Goal: Information Seeking & Learning: Learn about a topic

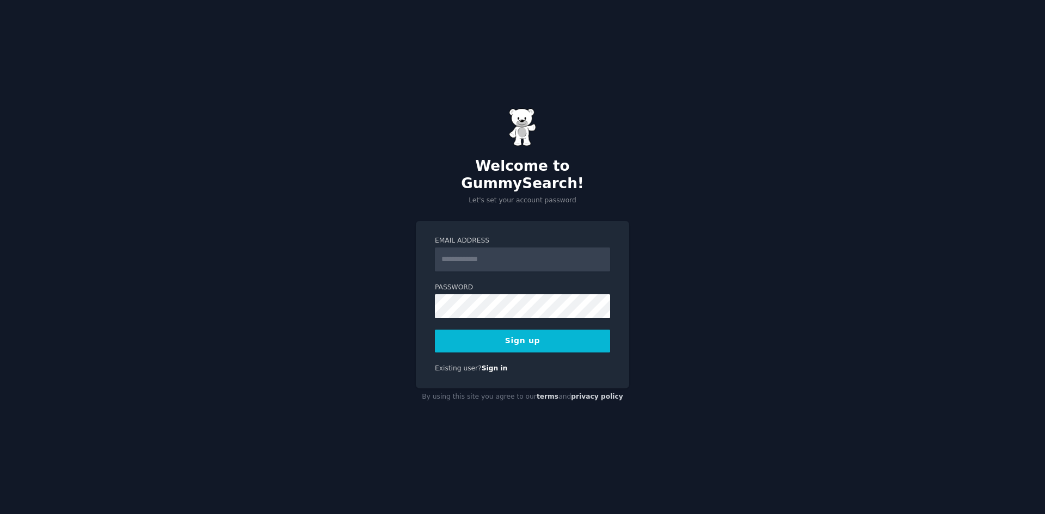
click at [484, 256] on input "Email Address" at bounding box center [522, 260] width 175 height 24
type input "**********"
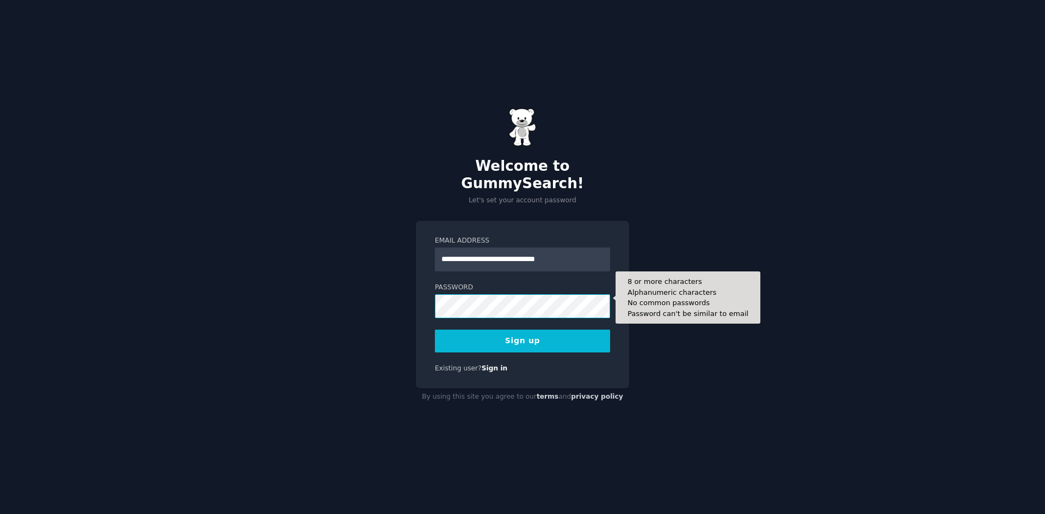
click at [435, 330] on button "Sign up" at bounding box center [522, 341] width 175 height 23
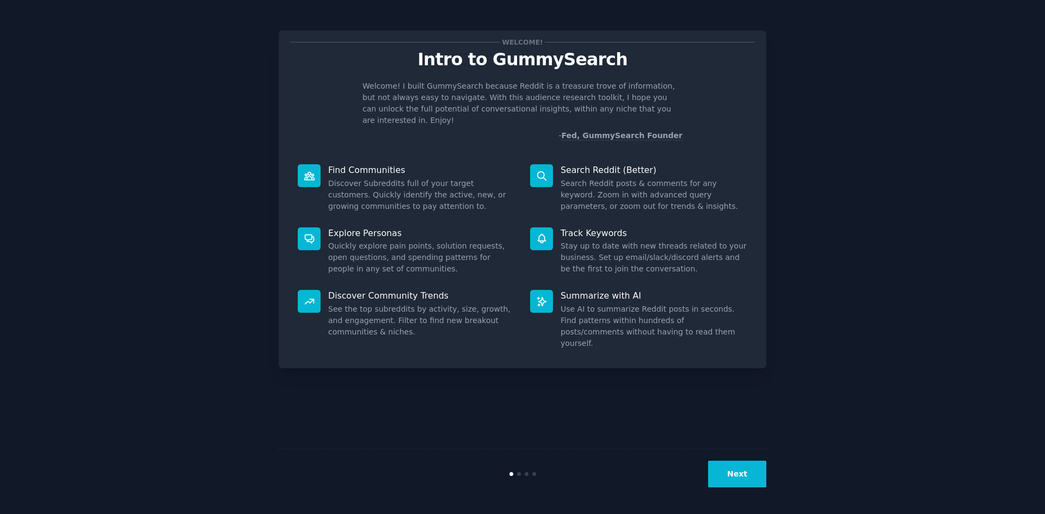
click at [755, 479] on button "Next" at bounding box center [737, 474] width 58 height 27
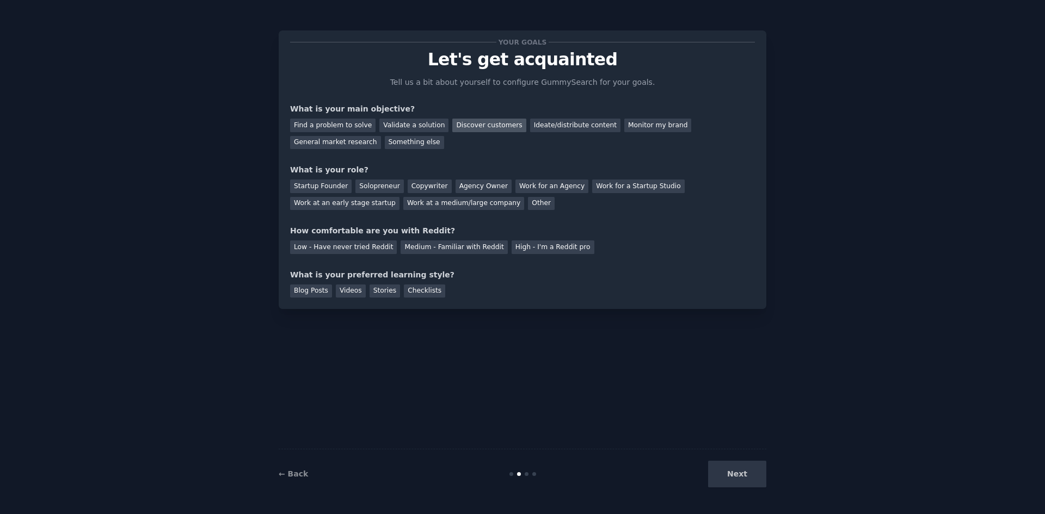
click at [491, 125] on div "Discover customers" at bounding box center [488, 126] width 73 height 14
click at [547, 124] on div "Ideate/distribute content" at bounding box center [575, 126] width 90 height 14
click at [381, 136] on div "General market research" at bounding box center [335, 143] width 91 height 14
click at [403, 204] on div "Work at a medium/large company" at bounding box center [463, 204] width 121 height 14
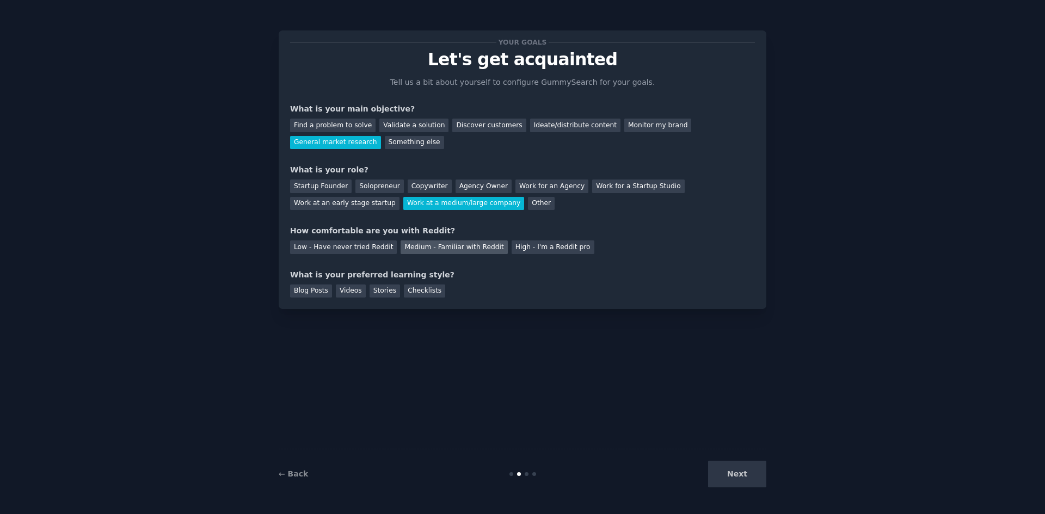
click at [467, 249] on div "Medium - Familiar with Reddit" at bounding box center [454, 248] width 107 height 14
click at [429, 291] on div "Checklists" at bounding box center [424, 292] width 41 height 14
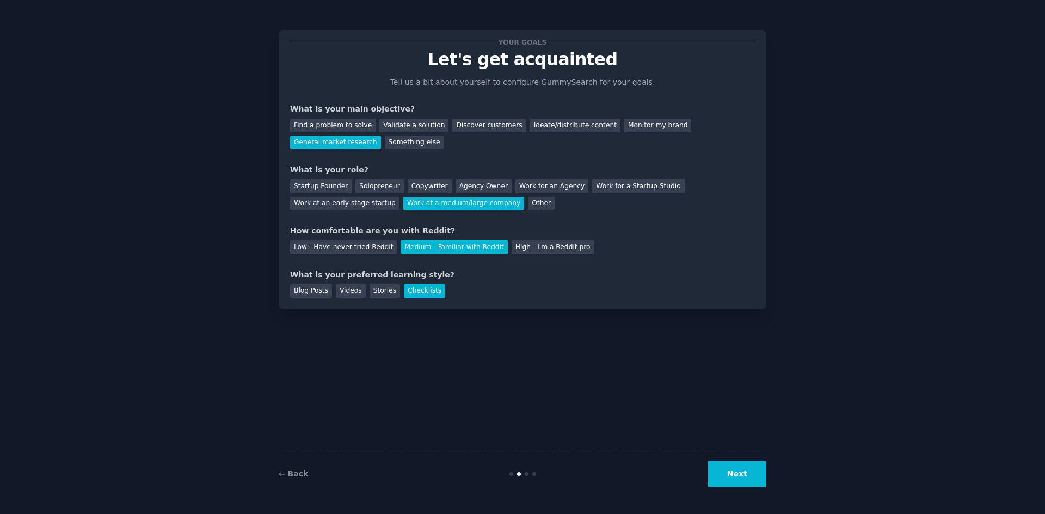
click at [724, 478] on button "Next" at bounding box center [737, 474] width 58 height 27
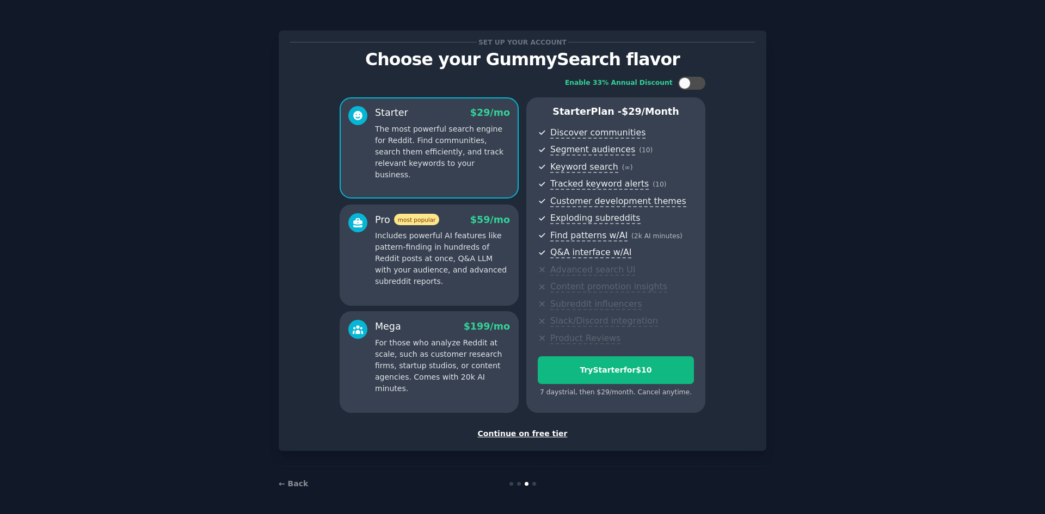
click at [537, 433] on div "Continue on free tier" at bounding box center [522, 433] width 465 height 11
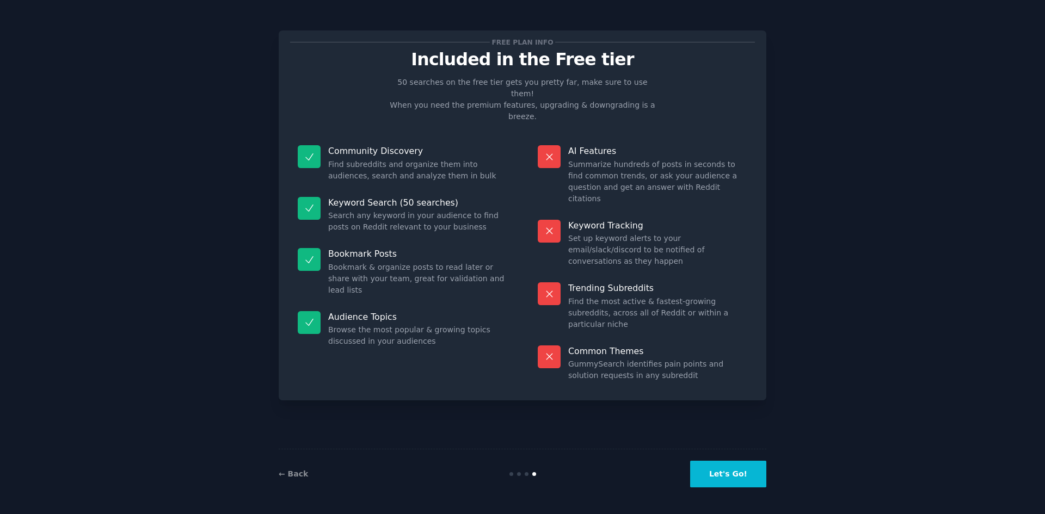
click at [736, 478] on button "Let's Go!" at bounding box center [728, 474] width 76 height 27
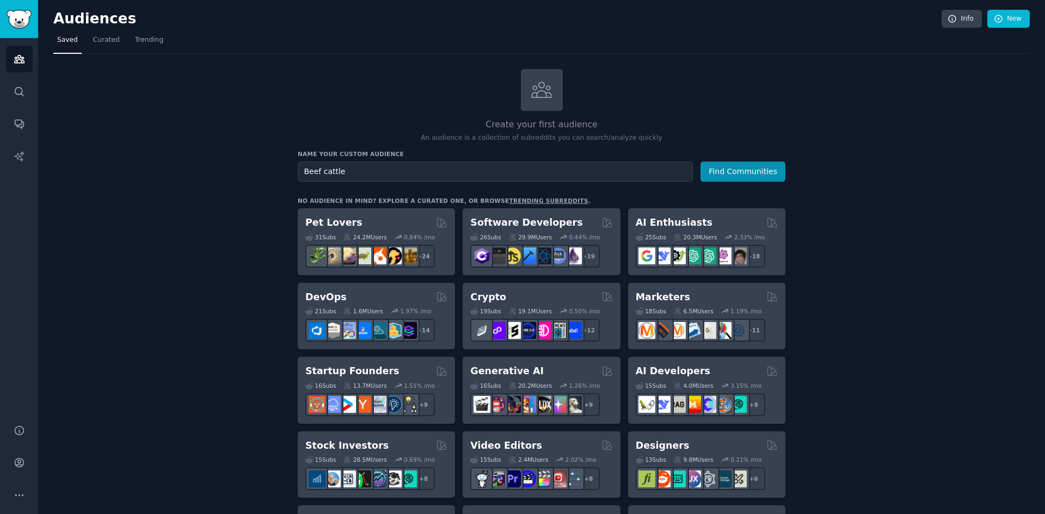
type input "Beef cattle"
click at [700, 162] on button "Find Communities" at bounding box center [742, 172] width 85 height 20
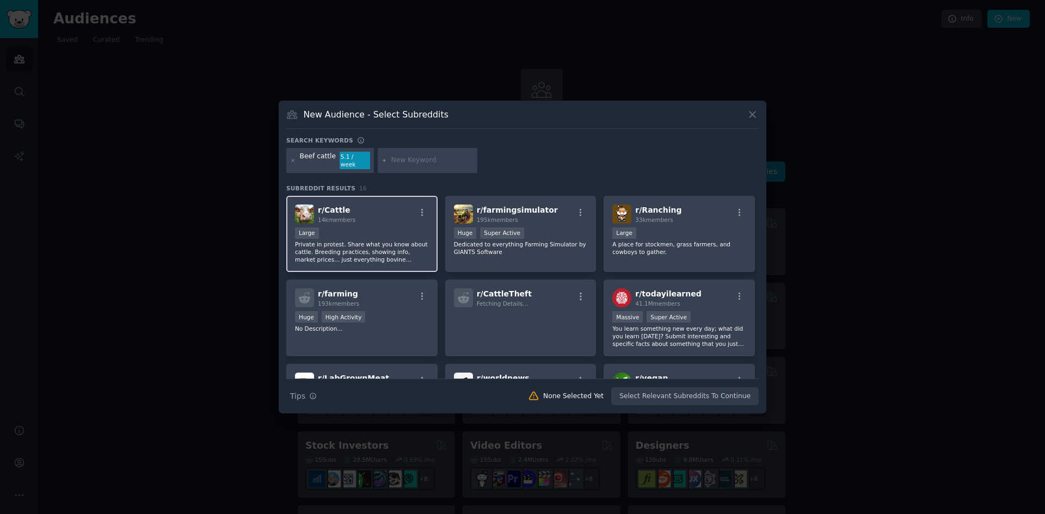
click at [374, 215] on div "r/ Cattle 14k members" at bounding box center [362, 214] width 134 height 19
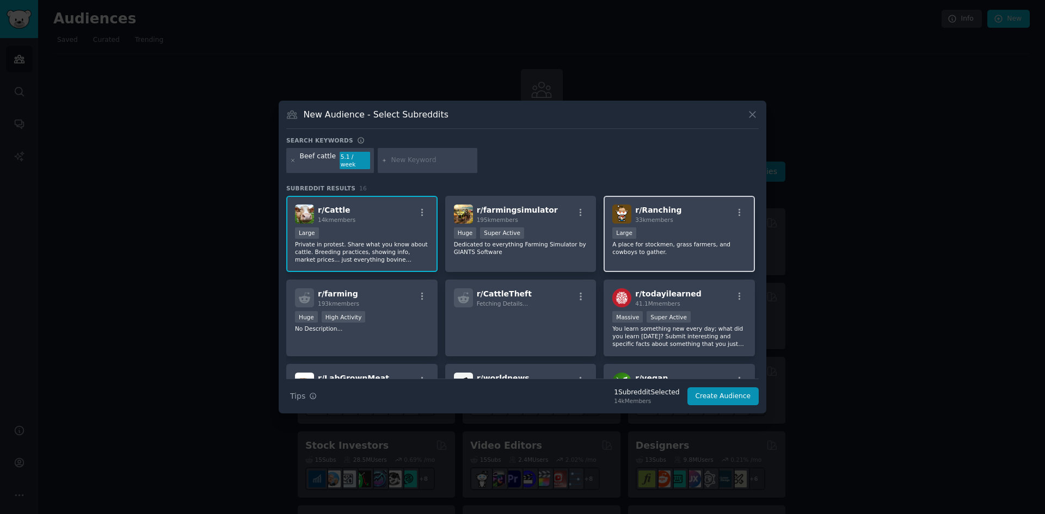
click at [714, 228] on div "10,000 - 100,000 members Large" at bounding box center [679, 234] width 134 height 14
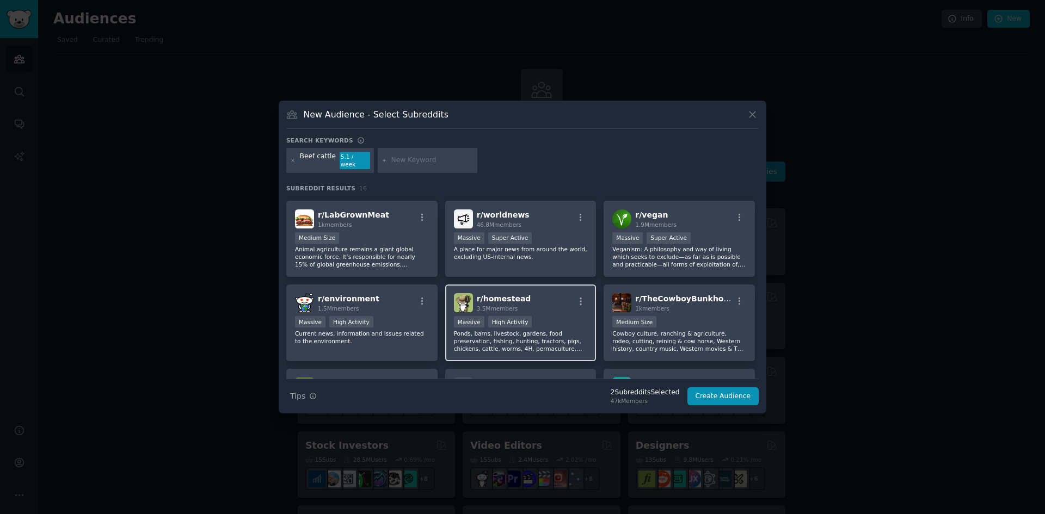
scroll to position [218, 0]
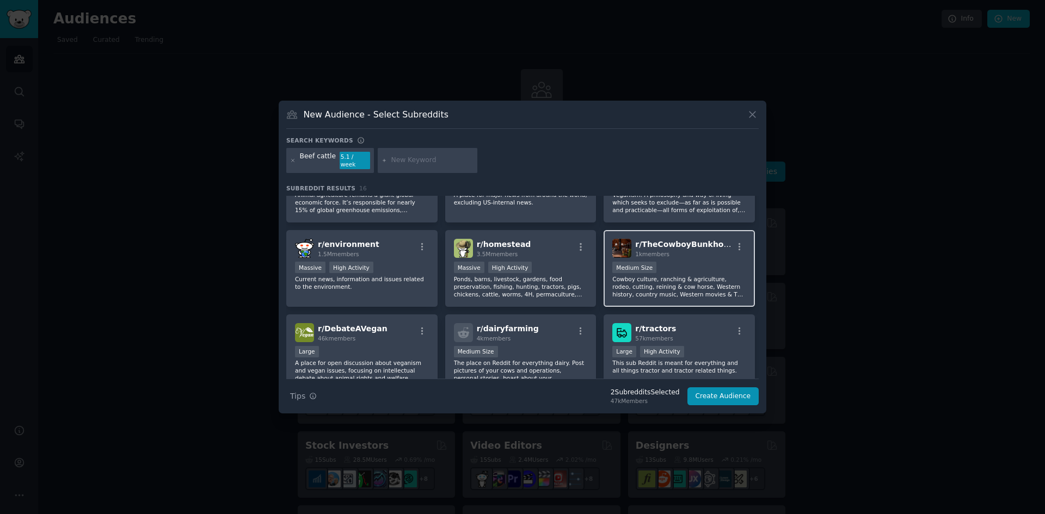
click at [688, 263] on div "Medium Size" at bounding box center [679, 269] width 134 height 14
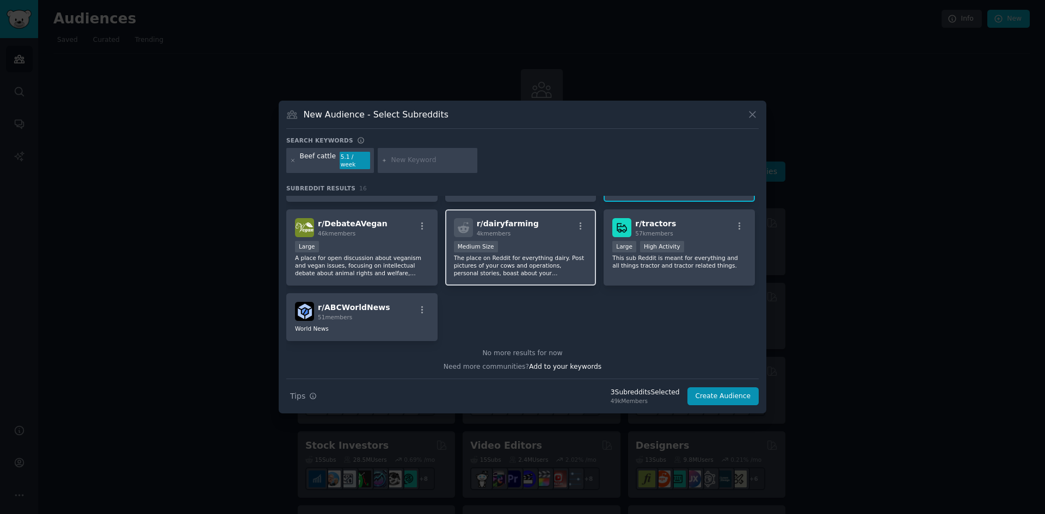
scroll to position [323, 0]
click at [529, 244] on div "Medium Size" at bounding box center [521, 248] width 134 height 14
click at [715, 391] on button "Create Audience" at bounding box center [723, 396] width 72 height 19
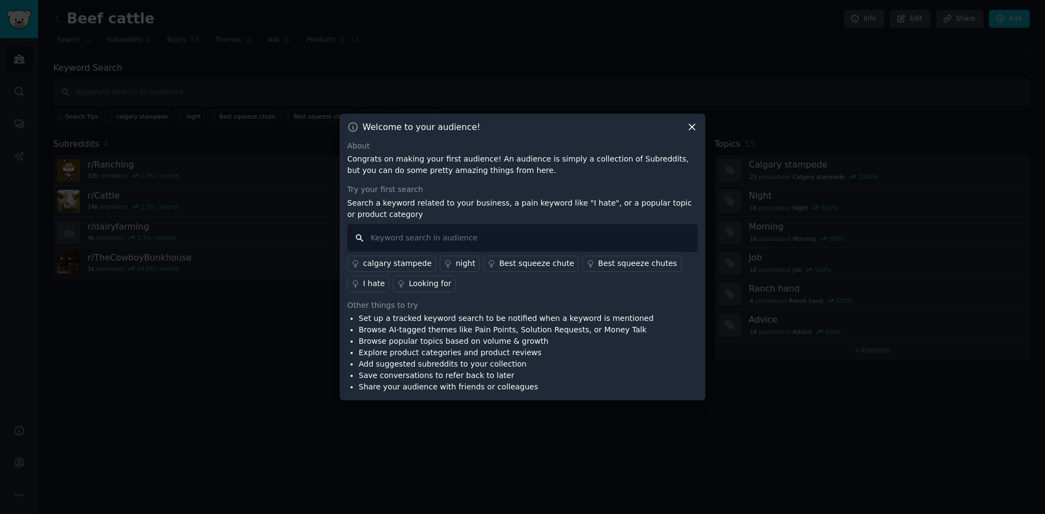
click at [445, 235] on input "text" at bounding box center [522, 238] width 350 height 28
type input "Screwworm"
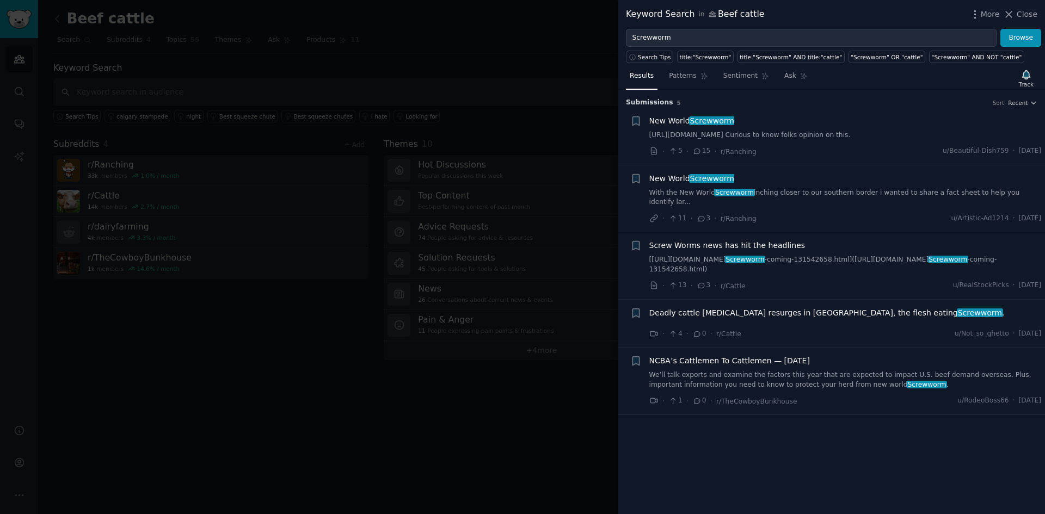
click at [695, 116] on span "Screwworm" at bounding box center [712, 120] width 46 height 9
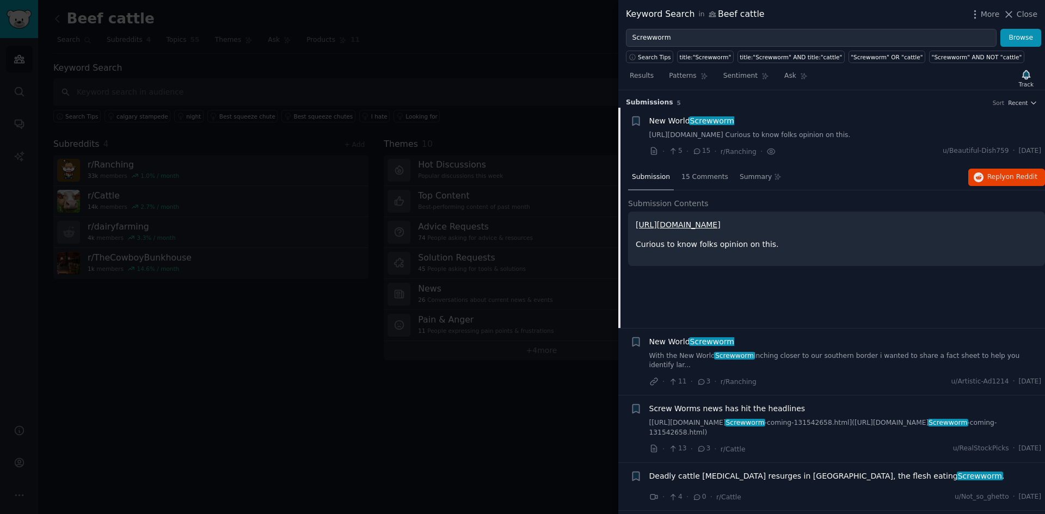
click at [1029, 7] on div "Keyword Search in Beef cattle More Close" at bounding box center [831, 14] width 427 height 29
click at [1025, 11] on span "Close" at bounding box center [1027, 14] width 21 height 11
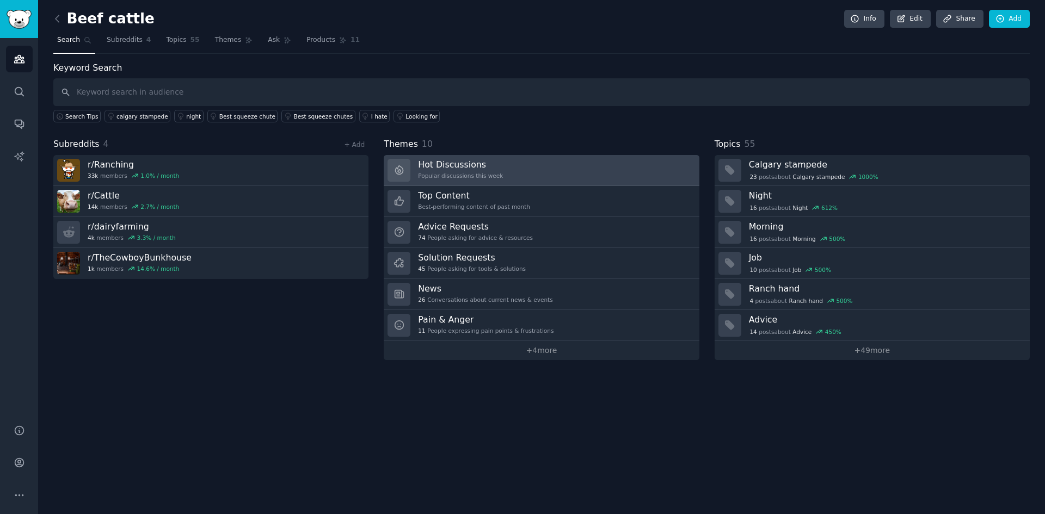
click at [522, 168] on link "Hot Discussions Popular discussions this week" at bounding box center [541, 170] width 315 height 31
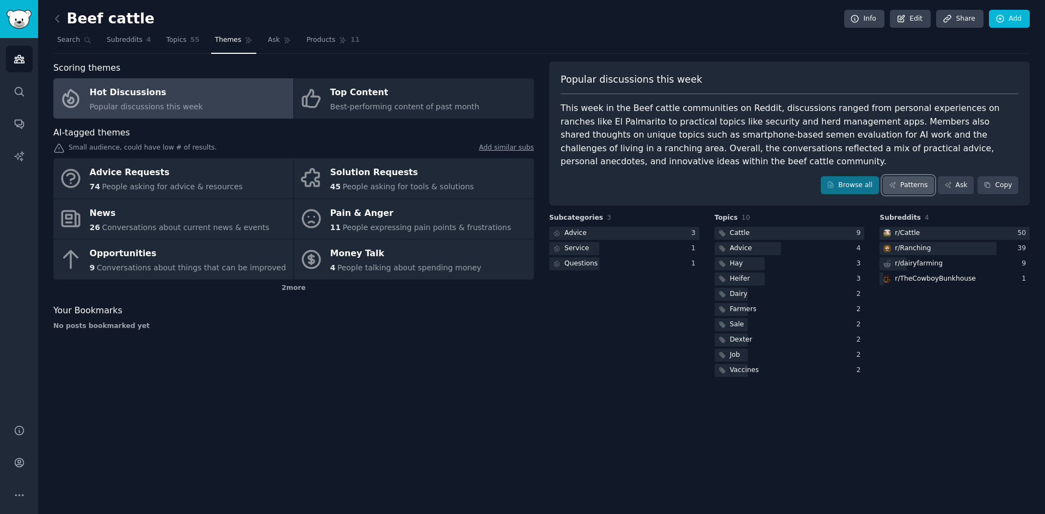
click at [905, 181] on link "Patterns" at bounding box center [908, 185] width 51 height 19
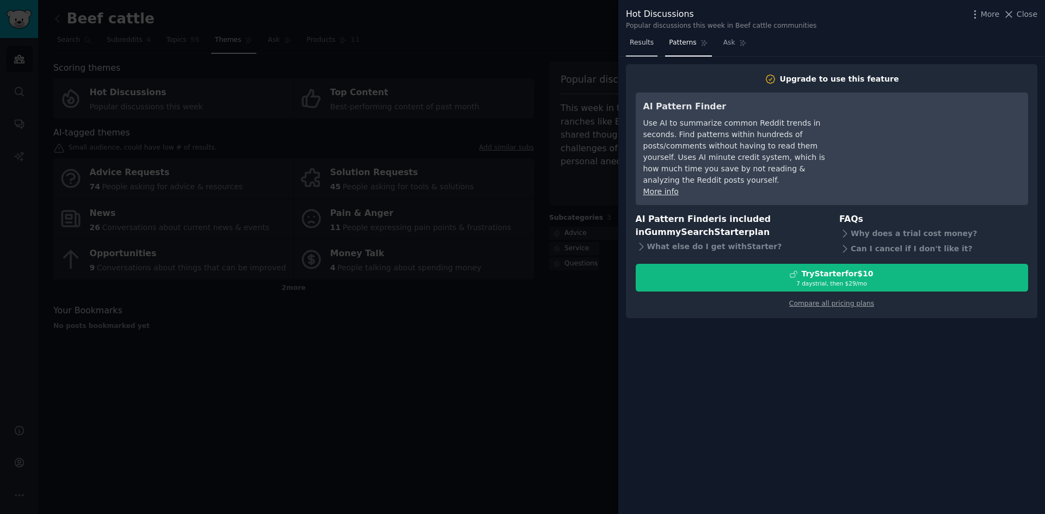
click at [633, 41] on span "Results" at bounding box center [642, 43] width 24 height 10
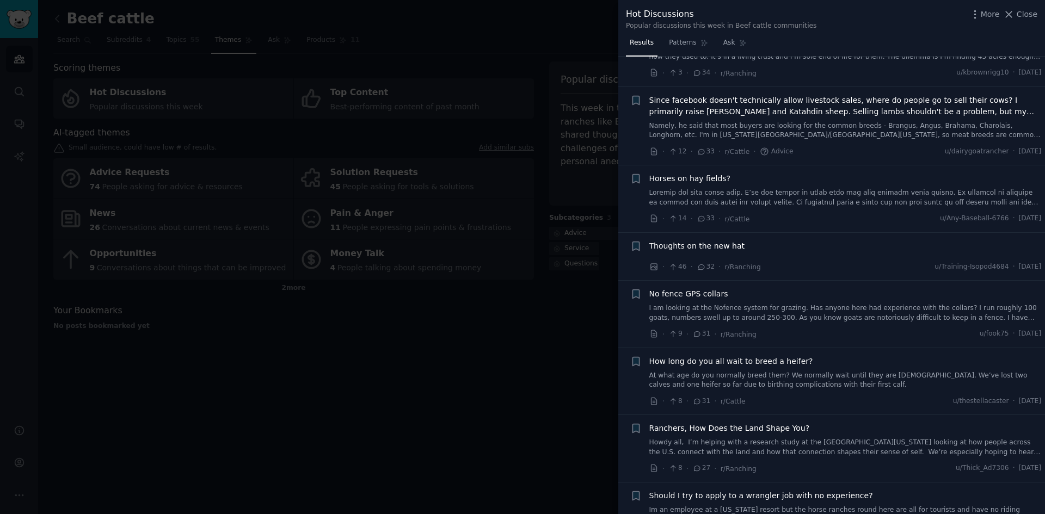
scroll to position [599, 0]
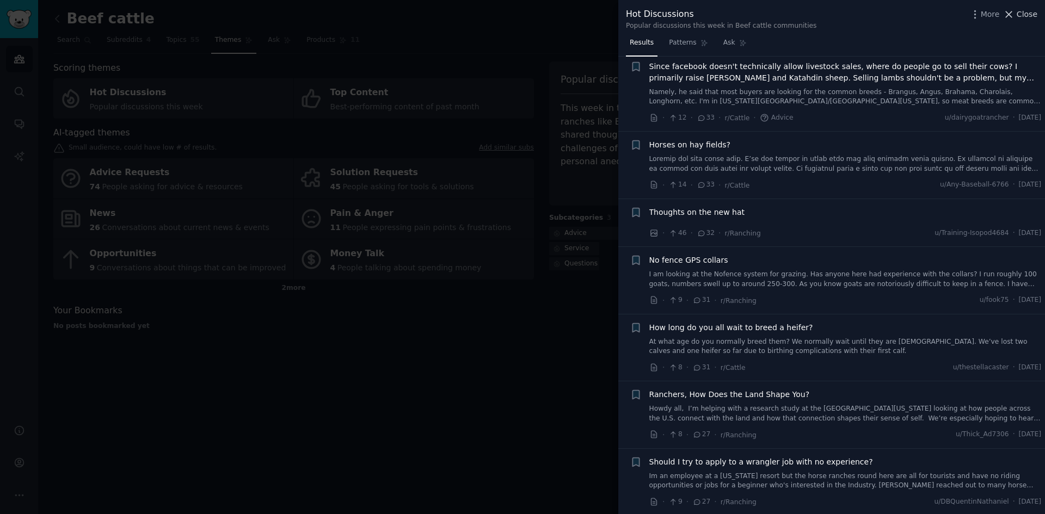
click at [1005, 17] on icon at bounding box center [1008, 14] width 11 height 11
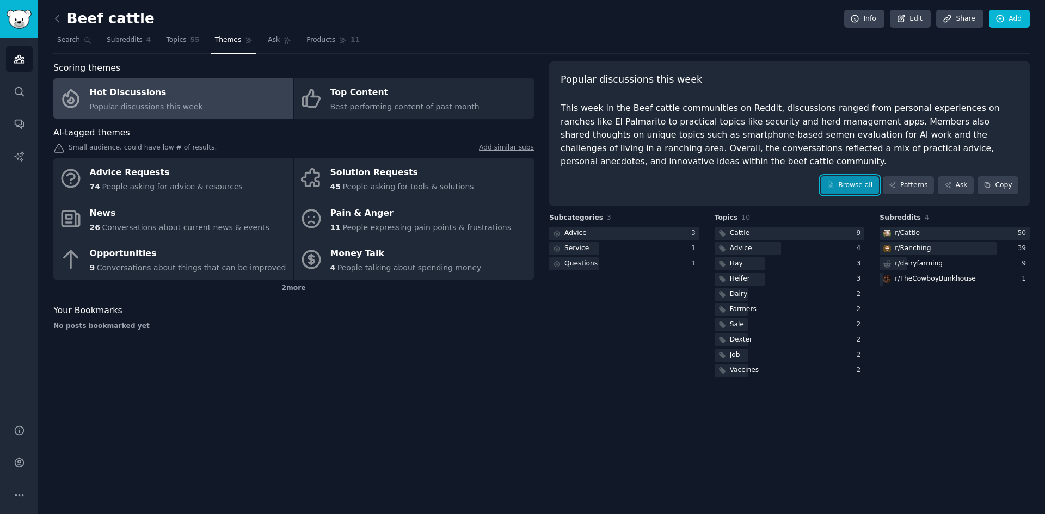
click at [850, 184] on link "Browse all" at bounding box center [850, 185] width 58 height 19
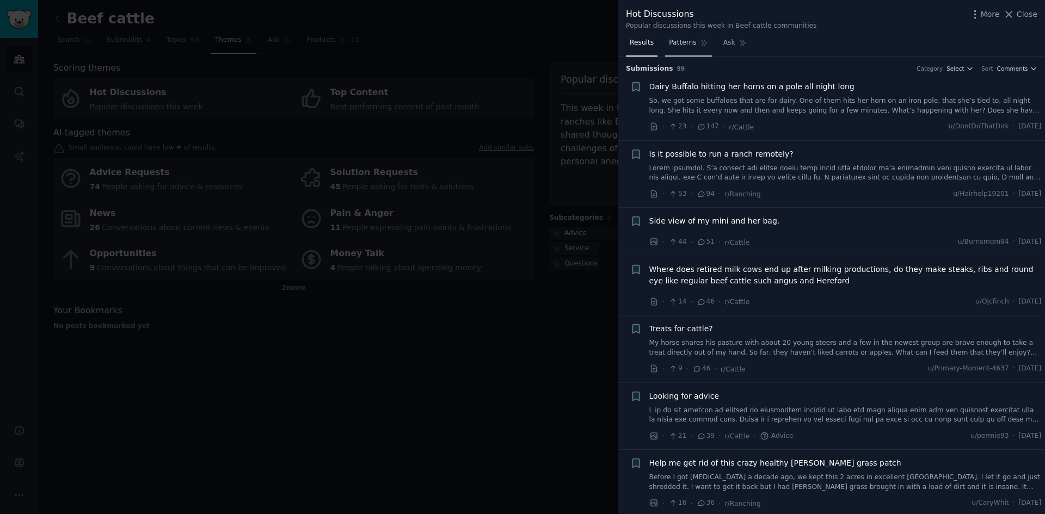
click at [687, 44] on span "Patterns" at bounding box center [682, 43] width 27 height 10
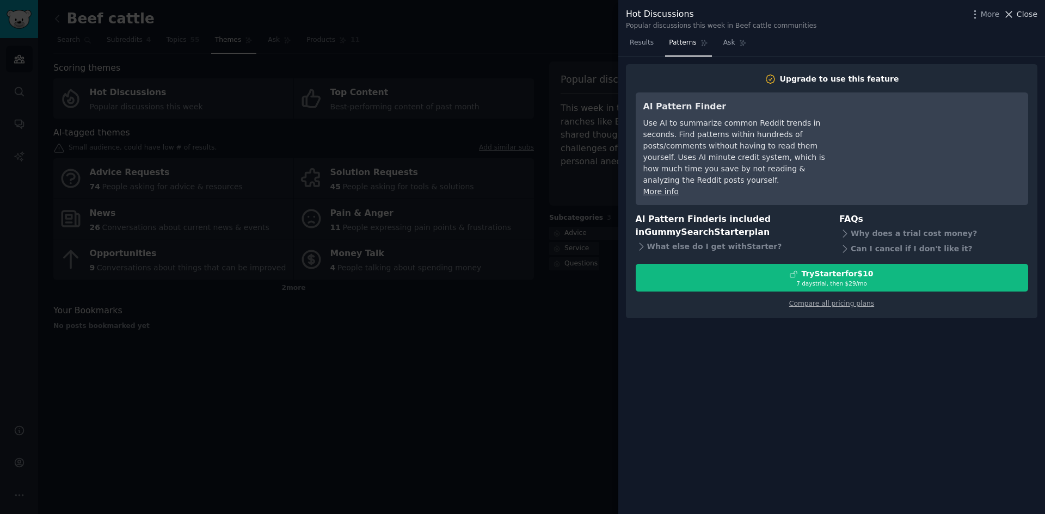
click at [1018, 13] on button "Close" at bounding box center [1020, 14] width 34 height 11
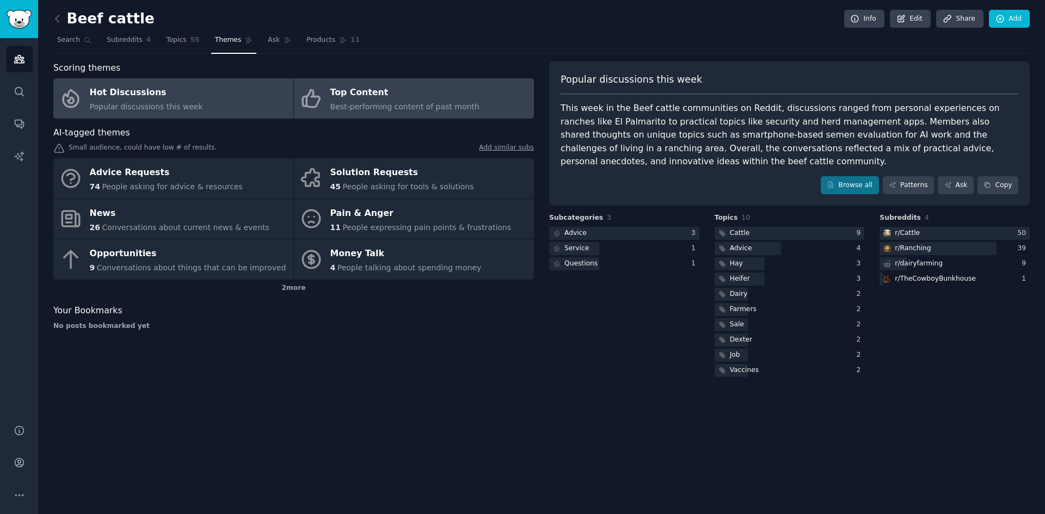
click at [325, 87] on link "Top Content Best-performing content of past month" at bounding box center [414, 98] width 240 height 40
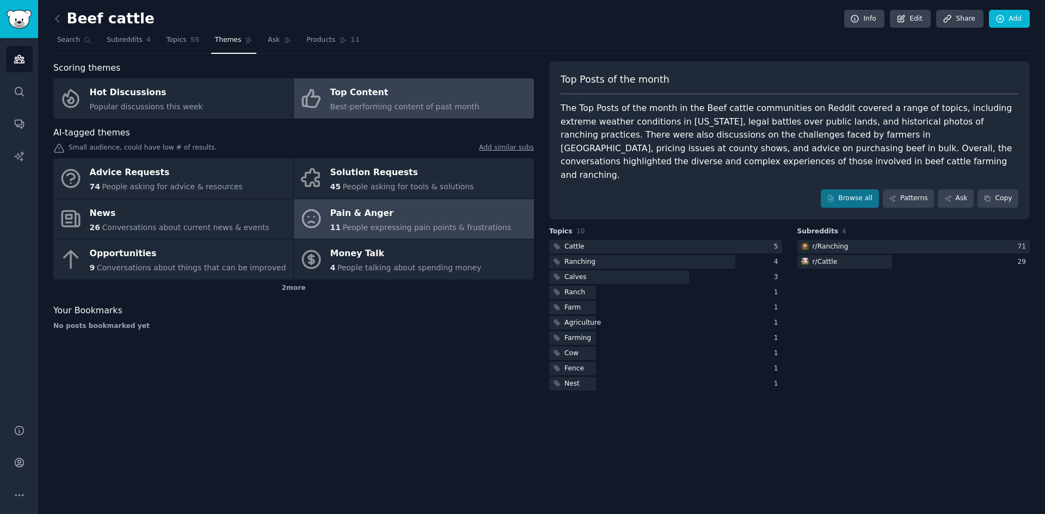
click at [414, 211] on div "Pain & Anger" at bounding box center [420, 213] width 181 height 17
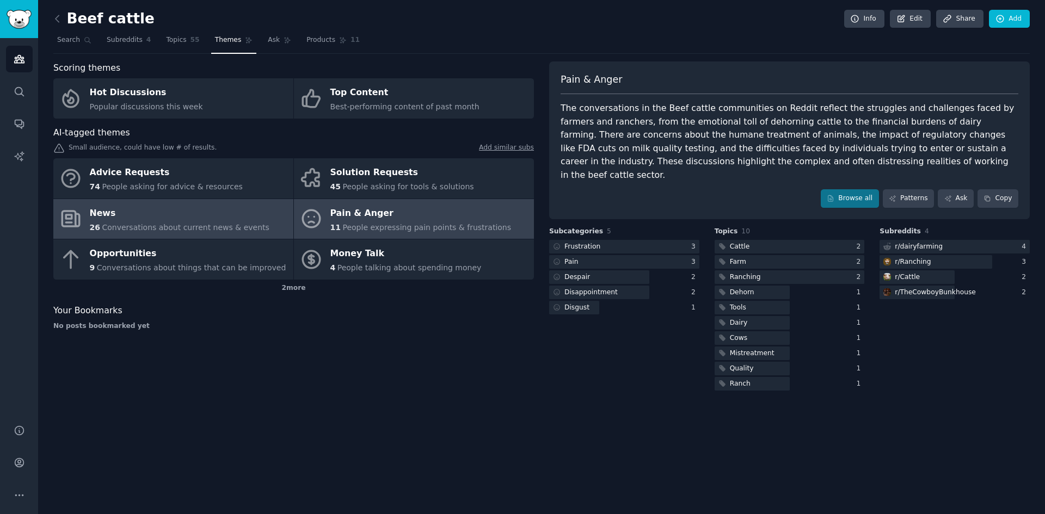
click at [226, 237] on link "News 26 Conversations about current news & events" at bounding box center [173, 219] width 240 height 40
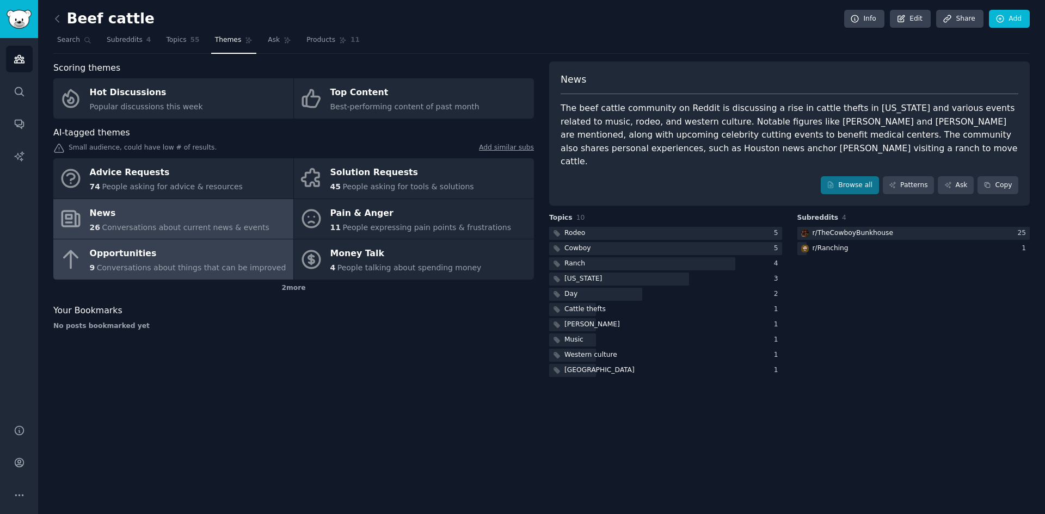
click at [206, 258] on div "Opportunities" at bounding box center [188, 253] width 196 height 17
